Goal: Use online tool/utility: Use online tool/utility

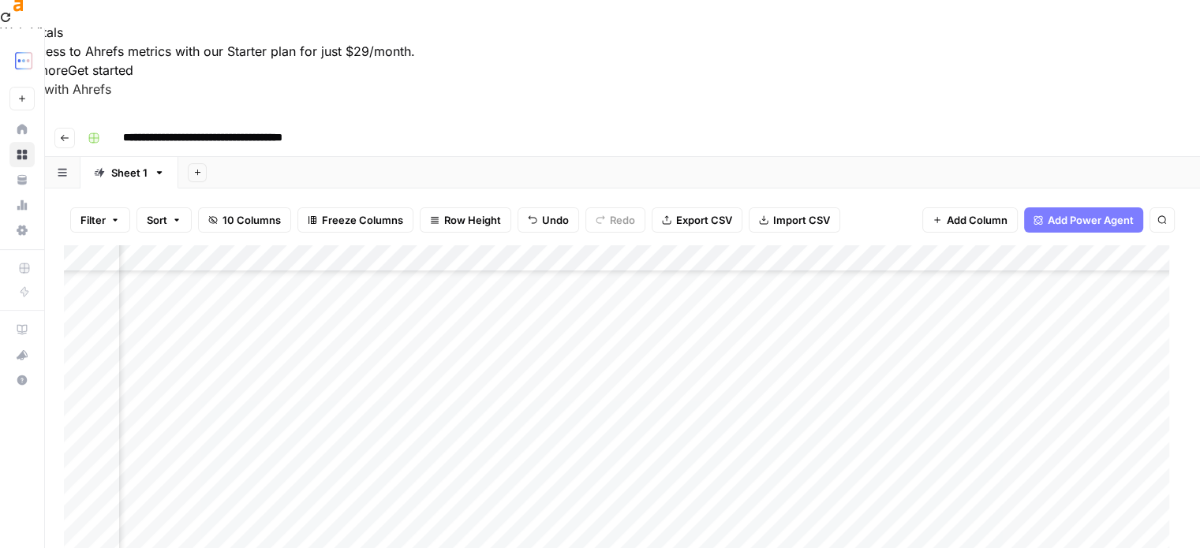
scroll to position [363, 199]
click at [779, 359] on div "Add Column" at bounding box center [622, 430] width 1117 height 371
click at [187, 366] on div "Add Column" at bounding box center [622, 430] width 1117 height 371
click at [189, 366] on textarea "**********" at bounding box center [190, 366] width 256 height 22
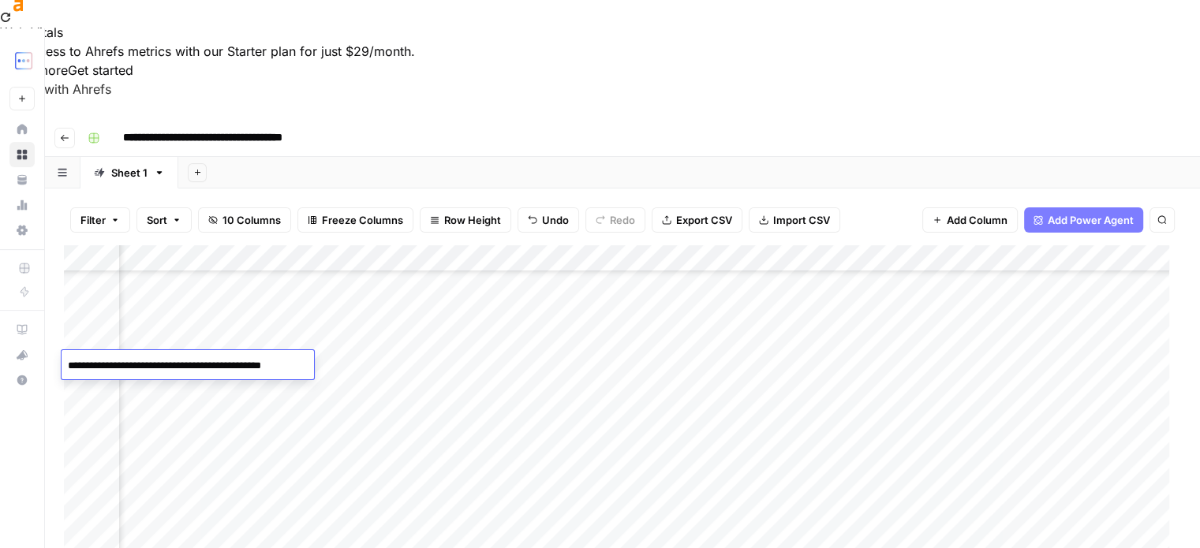
click at [168, 396] on div "Add Column" at bounding box center [622, 430] width 1117 height 371
click at [174, 369] on div "Add Column" at bounding box center [622, 430] width 1117 height 371
click at [174, 369] on textarea "**********" at bounding box center [190, 366] width 256 height 22
click at [169, 388] on div "Add Column" at bounding box center [622, 430] width 1117 height 371
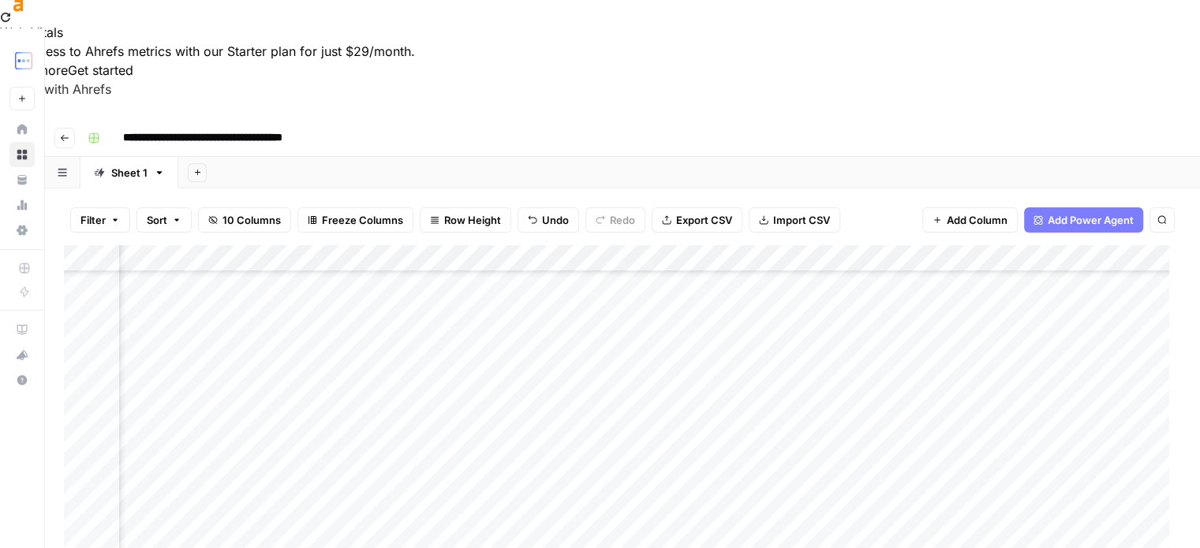
click at [172, 386] on div "Add Column" at bounding box center [622, 430] width 1117 height 371
click at [172, 386] on textarea "**********" at bounding box center [188, 393] width 253 height 22
click at [174, 369] on div "Add Column" at bounding box center [622, 430] width 1117 height 371
click at [174, 386] on div "Add Column" at bounding box center [622, 430] width 1117 height 371
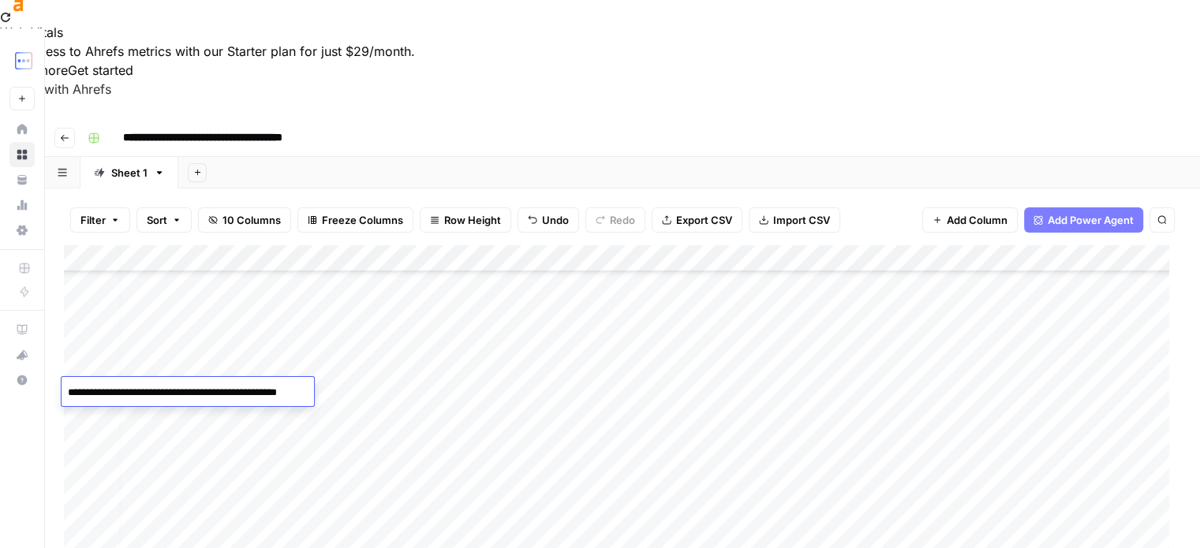
scroll to position [363, 6]
click at [372, 305] on div "Add Column" at bounding box center [622, 430] width 1117 height 371
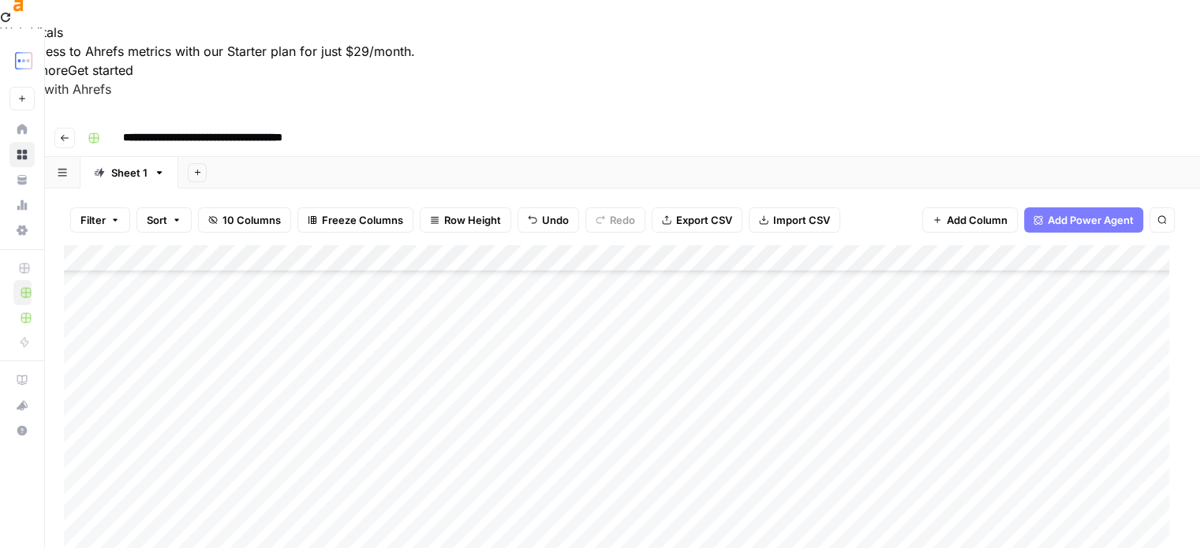
scroll to position [363, 0]
click at [233, 391] on div "Add Column" at bounding box center [622, 430] width 1117 height 371
click at [212, 417] on div "Add Column" at bounding box center [622, 430] width 1117 height 371
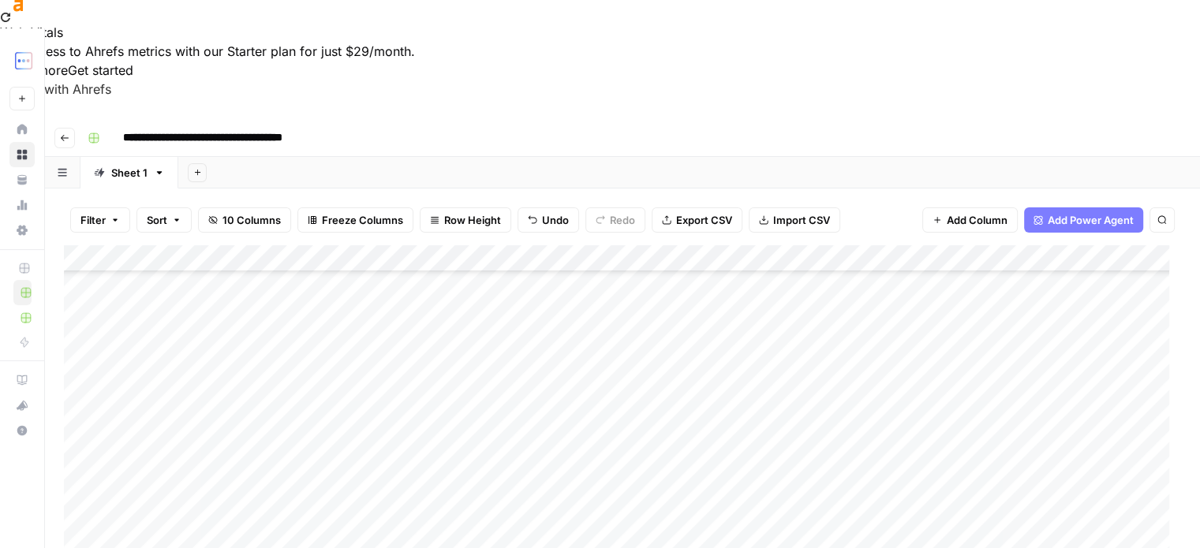
click at [186, 441] on div "Add Column" at bounding box center [622, 430] width 1117 height 371
click at [904, 386] on div "Add Column" at bounding box center [622, 430] width 1117 height 371
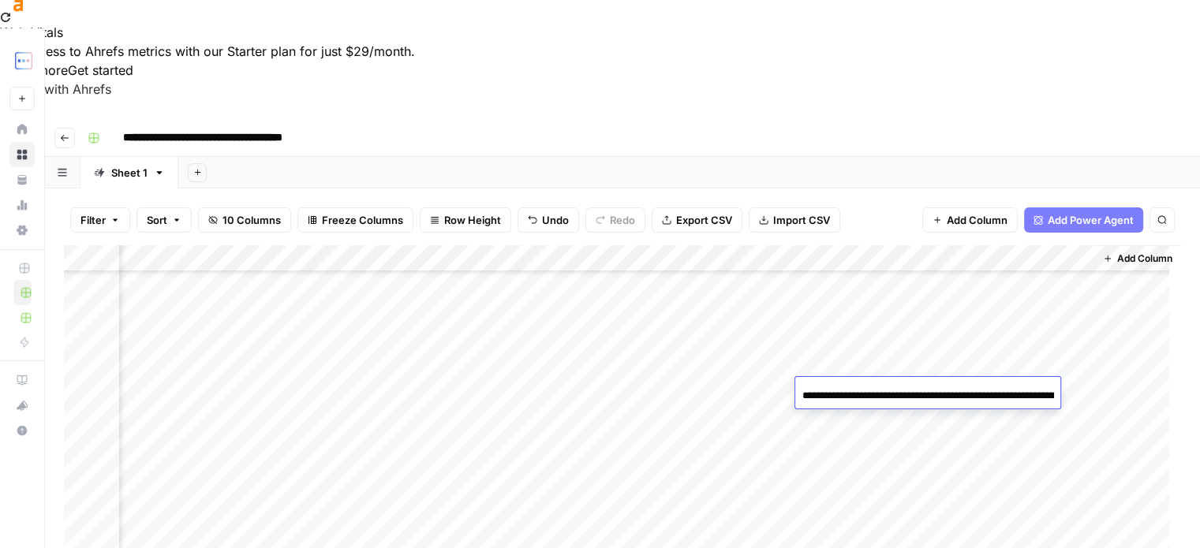
click at [904, 387] on input "**********" at bounding box center [928, 396] width 253 height 19
click at [864, 419] on div "Add Column" at bounding box center [622, 430] width 1117 height 371
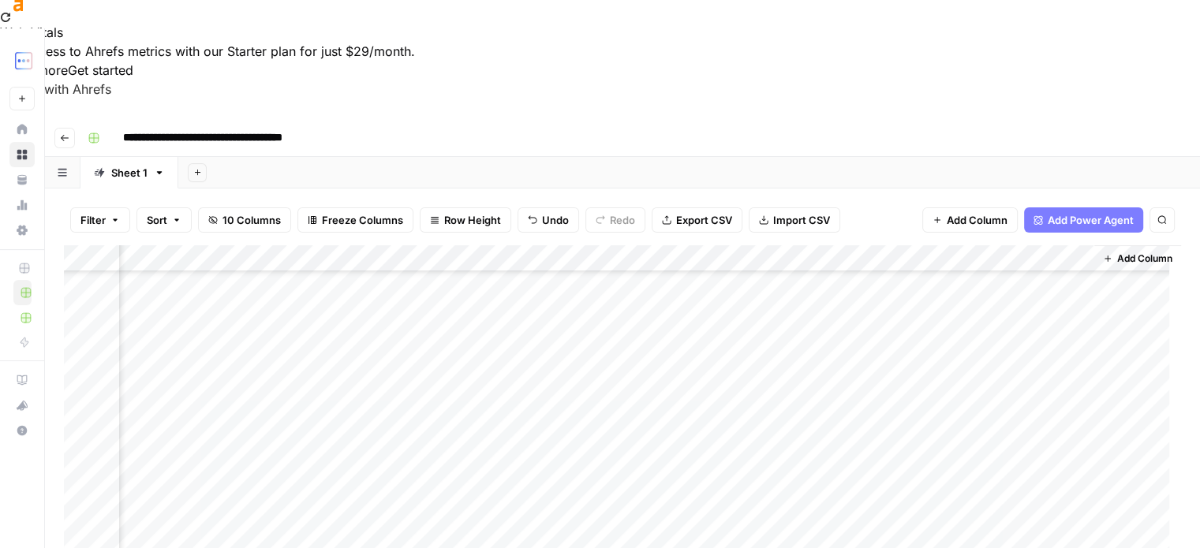
click at [885, 426] on div "Add Column" at bounding box center [622, 430] width 1117 height 371
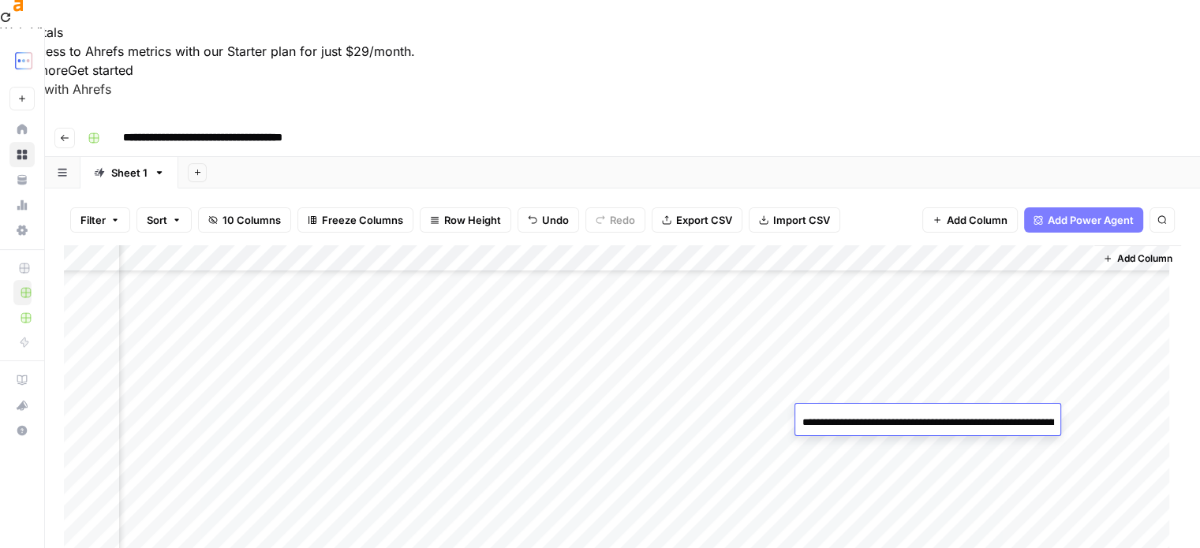
click at [598, 417] on div "Add Column" at bounding box center [622, 430] width 1117 height 371
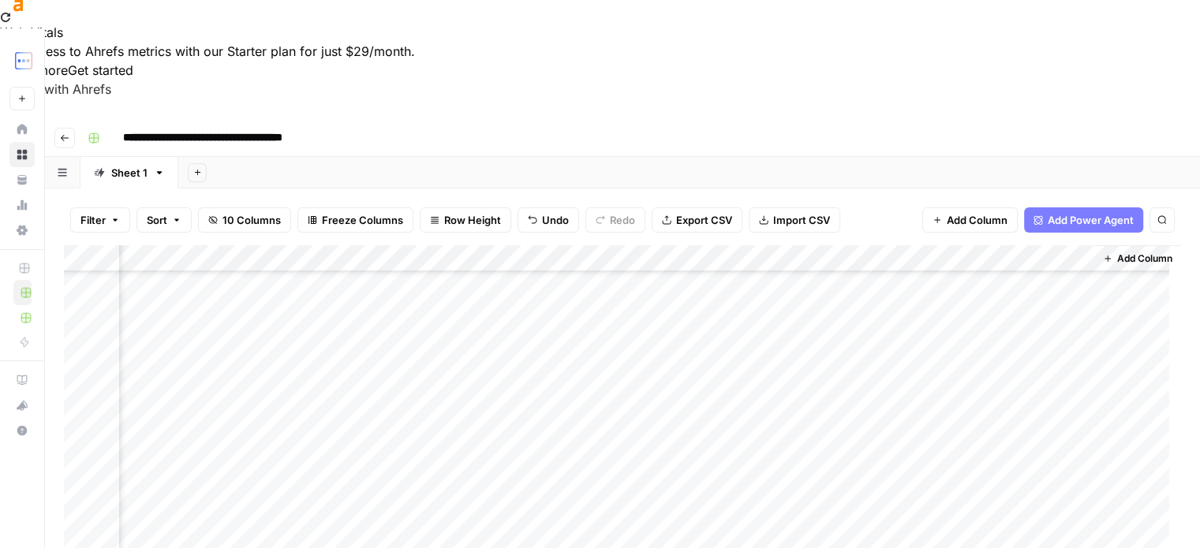
click at [586, 438] on div "Add Column" at bounding box center [622, 430] width 1117 height 371
click at [906, 448] on div "Add Column" at bounding box center [622, 430] width 1117 height 371
click at [992, 391] on div "Add Column" at bounding box center [622, 430] width 1117 height 371
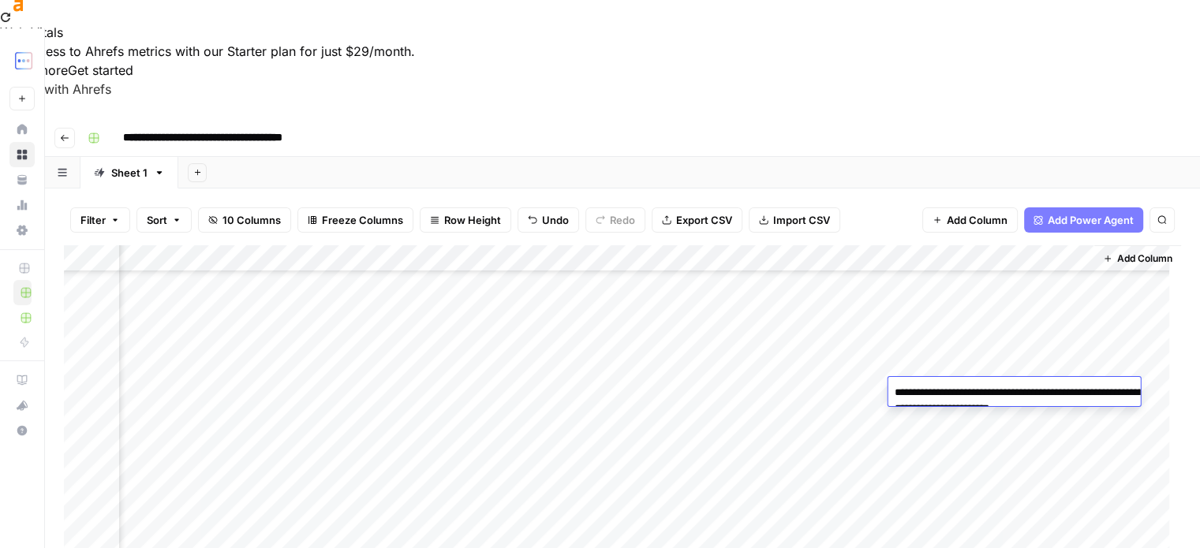
drag, startPoint x: 949, startPoint y: 391, endPoint x: 1115, endPoint y: 414, distance: 167.3
click at [1115, 414] on textarea "**********" at bounding box center [1047, 401] width 316 height 38
click at [1064, 364] on div "Add Column" at bounding box center [622, 430] width 1117 height 371
